Goal: Find specific page/section: Find specific page/section

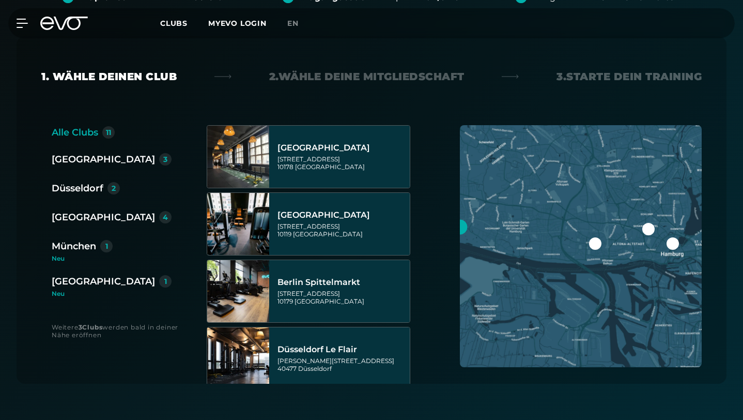
scroll to position [247, 0]
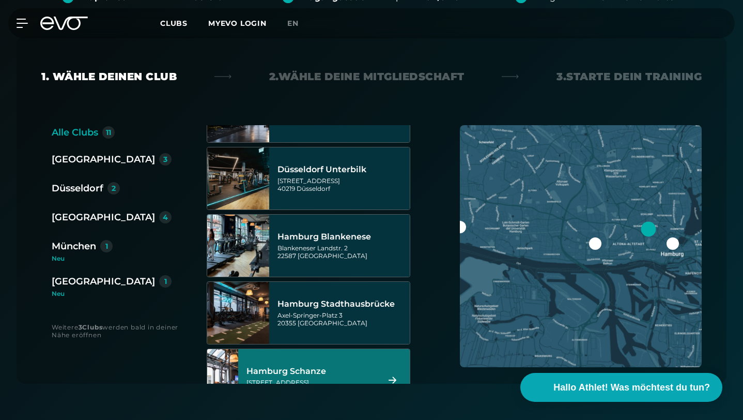
click at [315, 366] on div "Hamburg Schanze" at bounding box center [311, 371] width 129 height 10
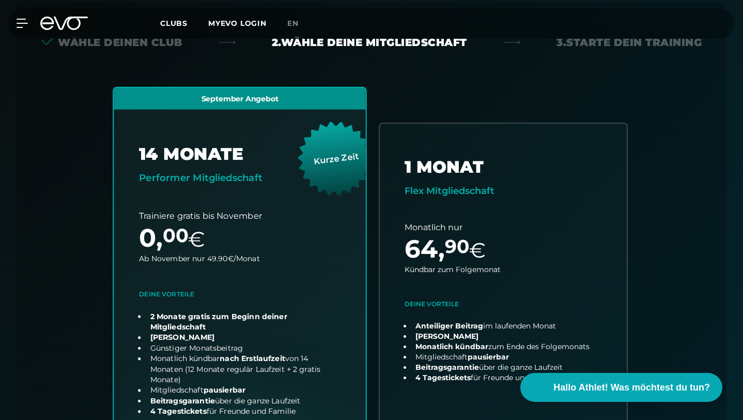
scroll to position [402, 0]
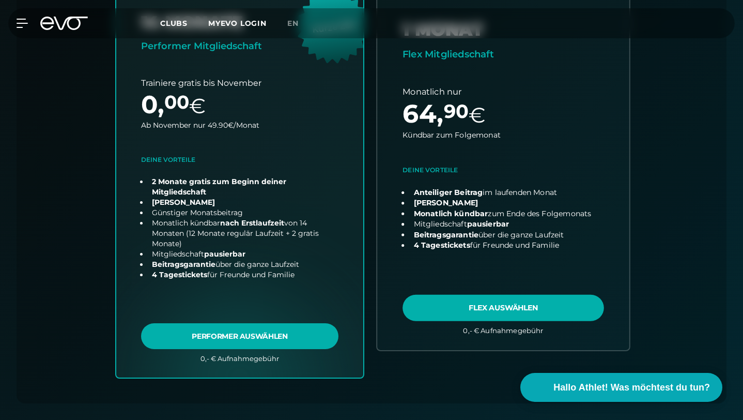
click at [453, 255] on link "choose plan" at bounding box center [503, 168] width 252 height 364
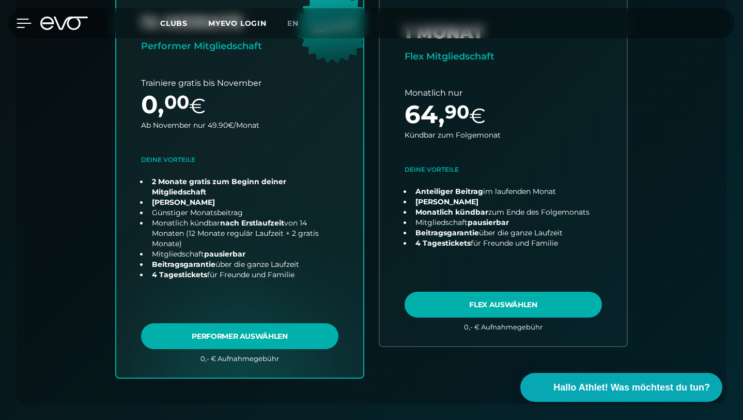
click at [24, 22] on icon at bounding box center [24, 23] width 15 height 9
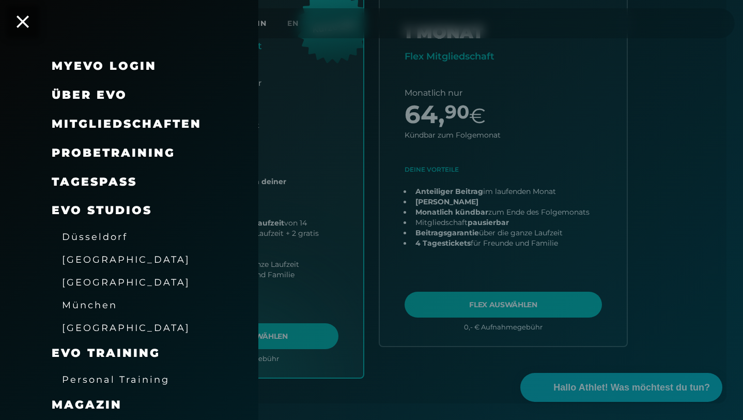
click at [93, 282] on span "[GEOGRAPHIC_DATA]" at bounding box center [126, 282] width 128 height 11
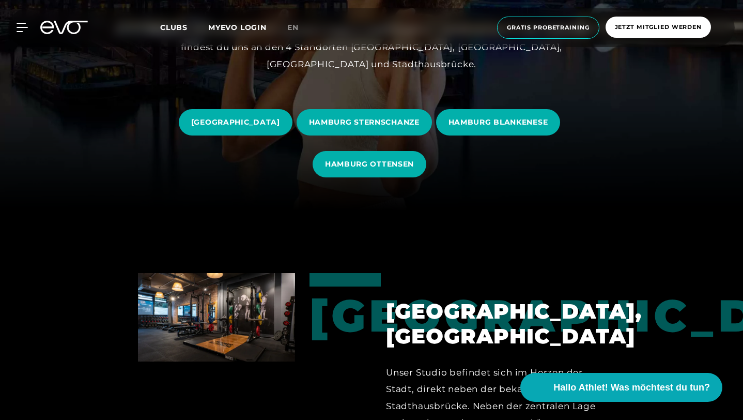
scroll to position [190, 0]
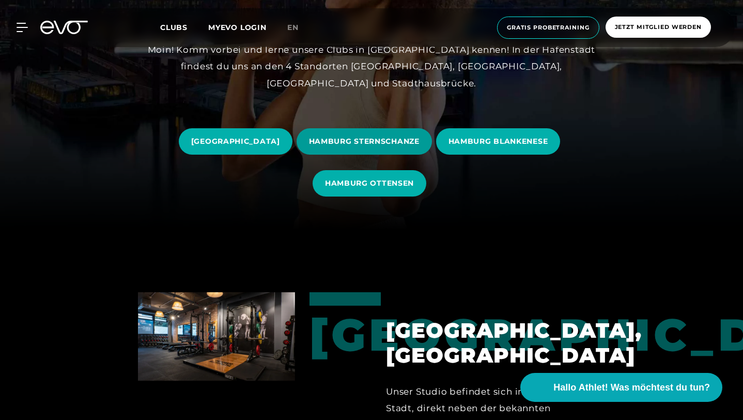
click at [432, 147] on span "HAMBURG STERNSCHANZE" at bounding box center [364, 141] width 135 height 26
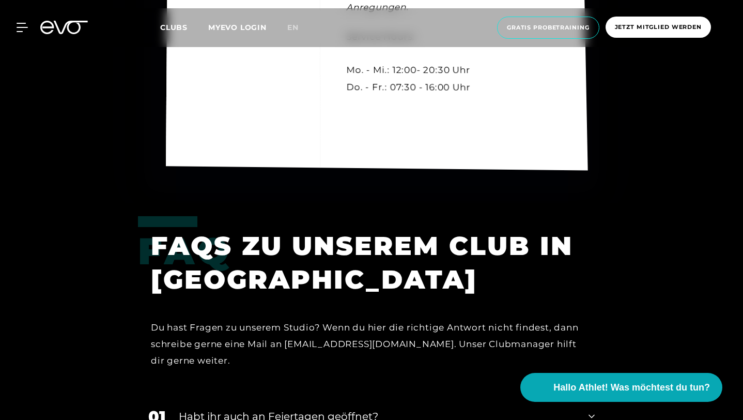
scroll to position [2940, 0]
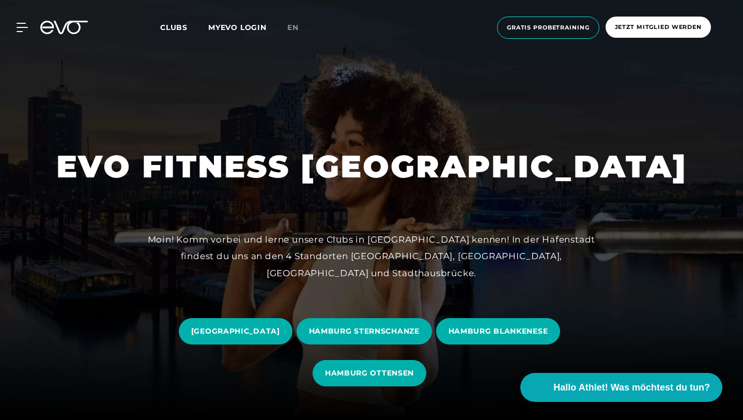
click at [297, 345] on link "[GEOGRAPHIC_DATA]" at bounding box center [238, 331] width 118 height 42
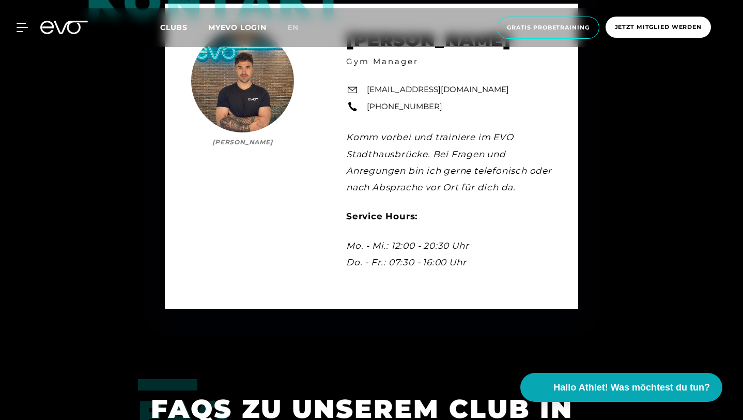
scroll to position [3273, 0]
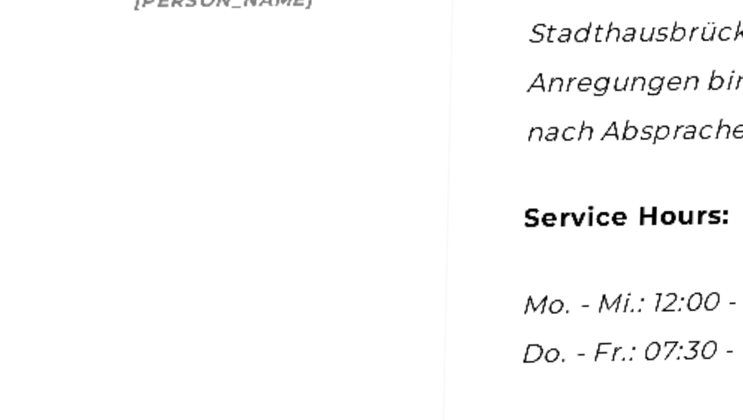
drag, startPoint x: 256, startPoint y: 108, endPoint x: 256, endPoint y: 101, distance: 6.2
click at [256, 101] on div "Kontakt [PERSON_NAME] [PERSON_NAME] Gym Manager [EMAIL_ADDRESS][DOMAIN_NAME] [P…" at bounding box center [369, 85] width 407 height 310
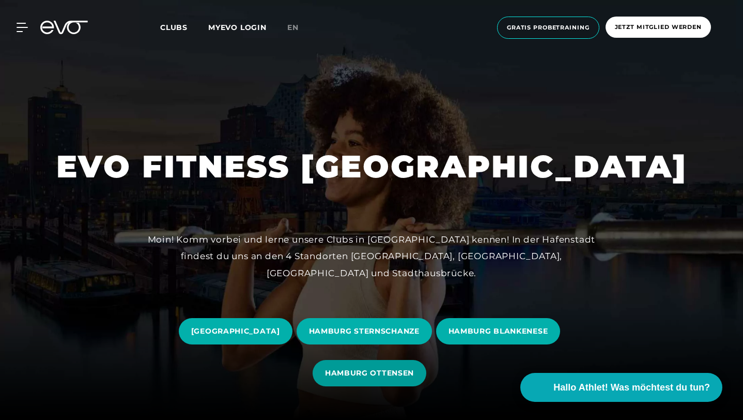
click at [414, 371] on span "HAMBURG OTTENSEN" at bounding box center [369, 372] width 89 height 11
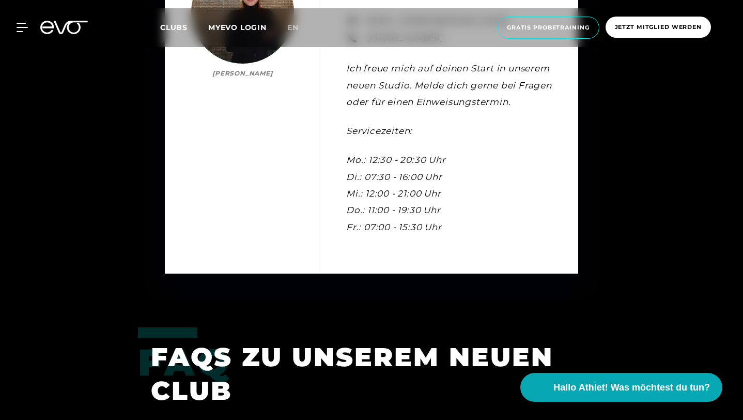
scroll to position [3077, 0]
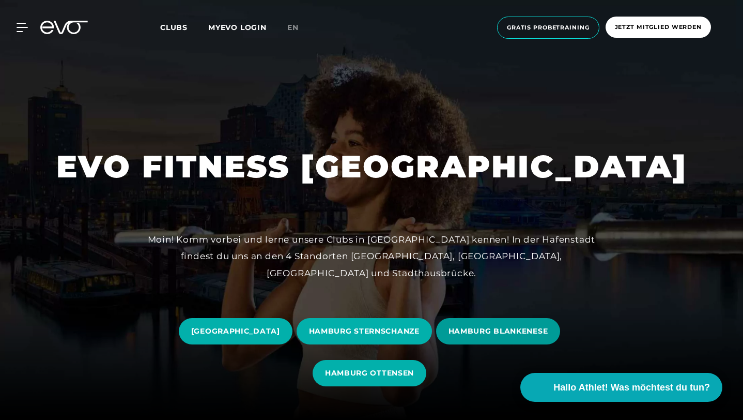
click at [449, 336] on span "HAMBURG BLANKENESE" at bounding box center [499, 331] width 100 height 11
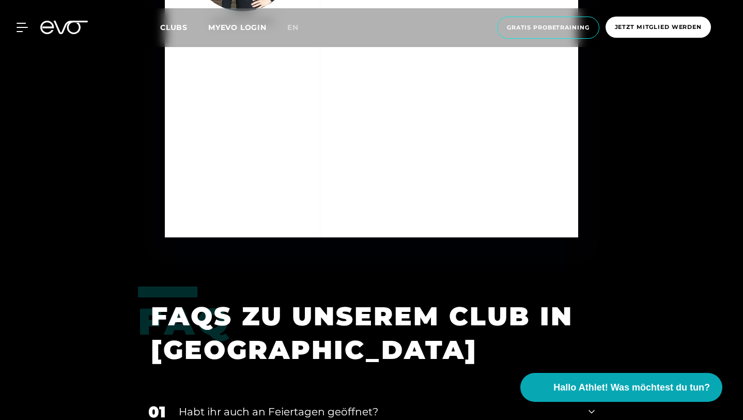
scroll to position [3008, 0]
